Goal: Task Accomplishment & Management: Manage account settings

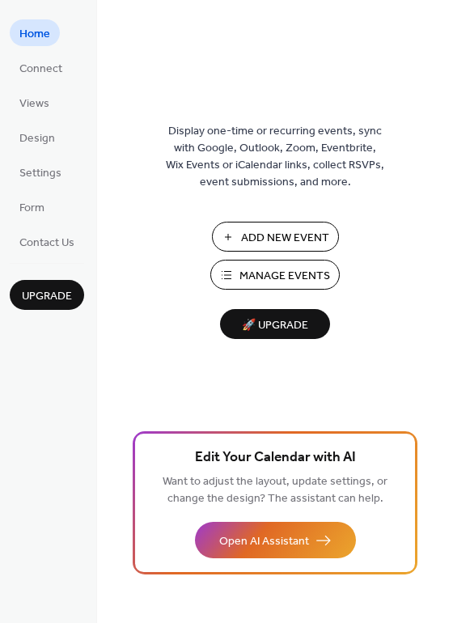
click at [270, 271] on span "Manage Events" at bounding box center [285, 276] width 91 height 17
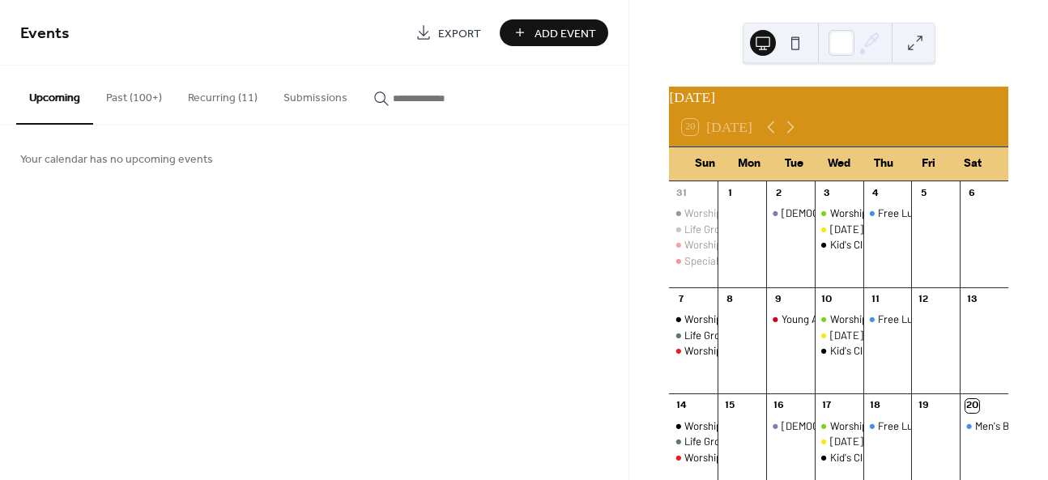
click at [229, 95] on button "Recurring (11)" at bounding box center [223, 94] width 96 height 57
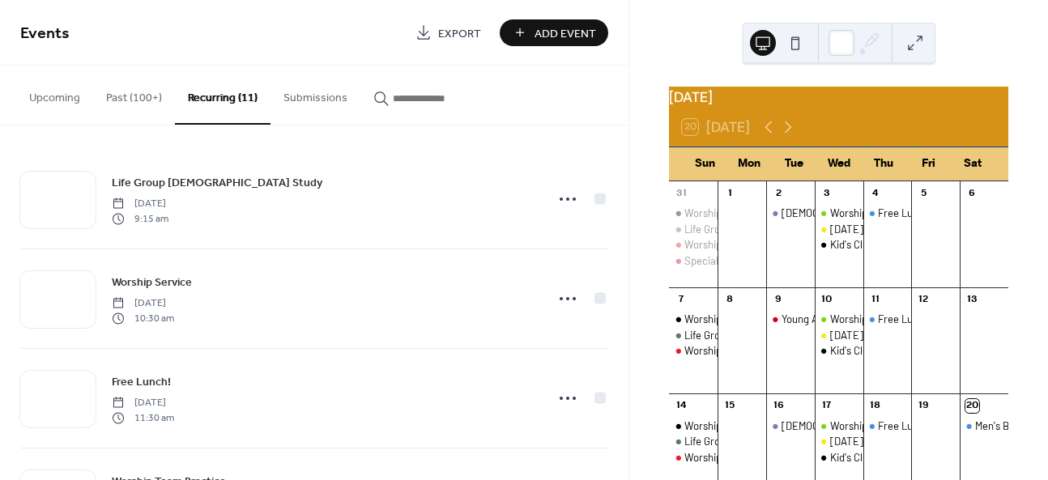
click at [795, 37] on button at bounding box center [795, 43] width 26 height 26
